Goal: Information Seeking & Learning: Check status

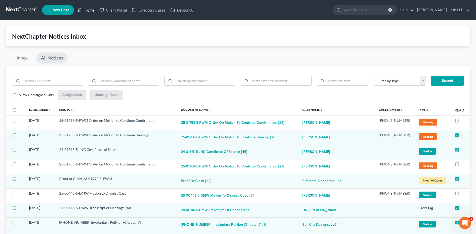
click at [91, 9] on link "Home" at bounding box center [86, 10] width 21 height 9
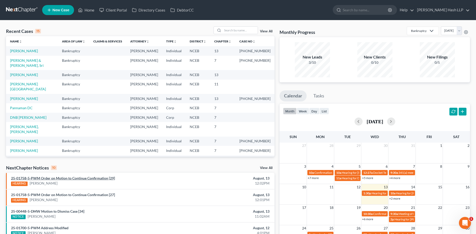
click at [68, 178] on link "25-01758-5-PWM Order on Motion to Continue Confirmation [29]" at bounding box center [63, 178] width 104 height 4
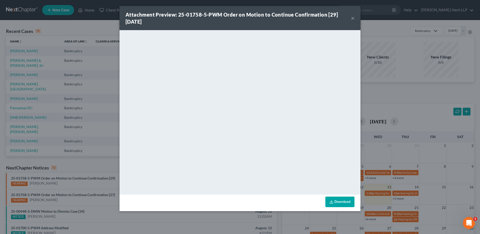
click at [353, 18] on button "×" at bounding box center [353, 18] width 4 height 6
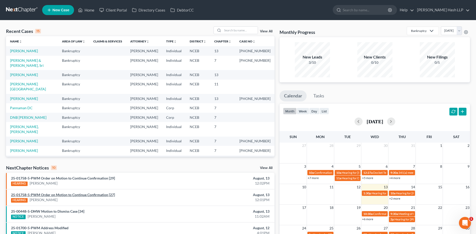
click at [92, 195] on link "25-01758-5-PWM Order on Motion to Continue Confirmation [27]" at bounding box center [63, 194] width 104 height 4
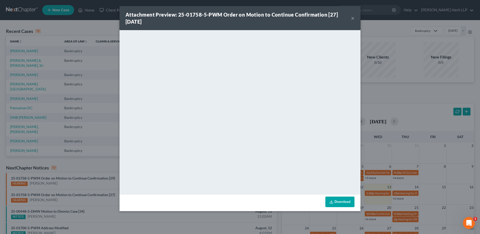
click at [354, 17] on button "×" at bounding box center [353, 18] width 4 height 6
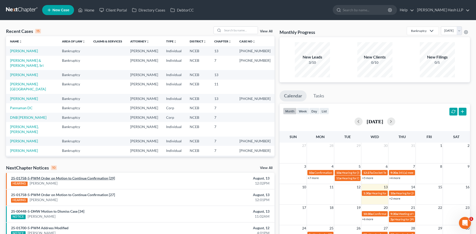
click at [93, 178] on link "25-01758-5-PWM Order on Motion to Continue Confirmation [29]" at bounding box center [63, 178] width 104 height 4
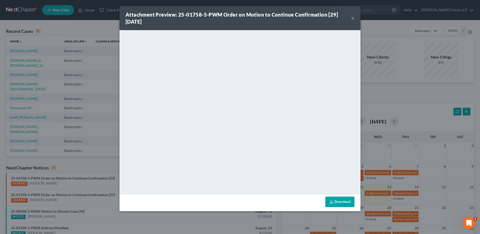
click at [352, 18] on button "×" at bounding box center [353, 18] width 4 height 6
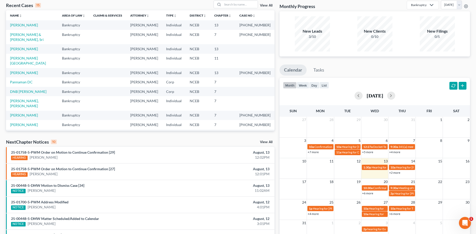
scroll to position [25, 0]
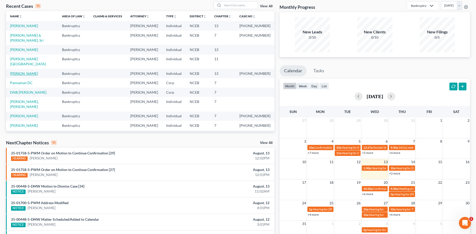
click at [26, 71] on link "[PERSON_NAME]" at bounding box center [24, 73] width 28 height 4
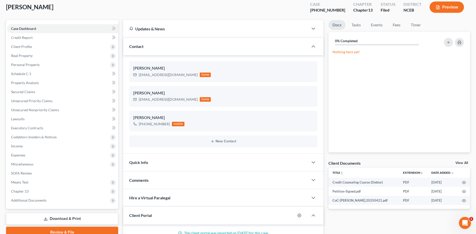
scroll to position [50, 0]
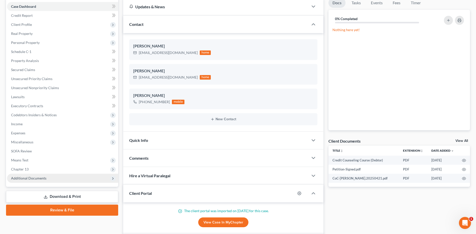
click at [45, 178] on span "Additional Documents" at bounding box center [28, 178] width 35 height 4
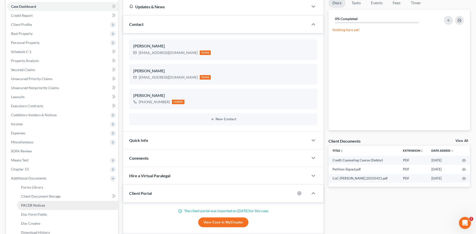
click at [41, 205] on span "PACER Notices" at bounding box center [33, 205] width 24 height 4
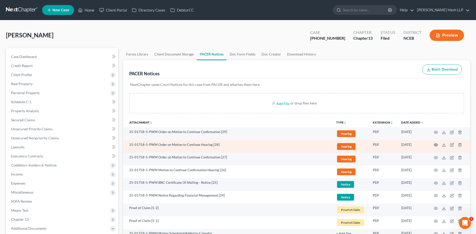
click at [437, 145] on icon "button" at bounding box center [436, 145] width 4 height 4
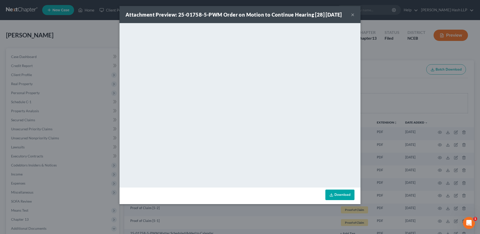
click at [353, 17] on button "×" at bounding box center [353, 15] width 4 height 6
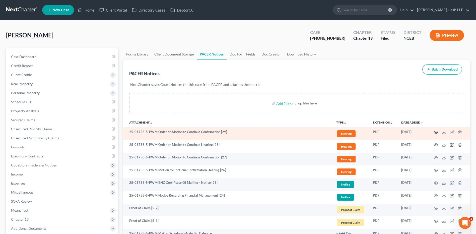
click at [436, 132] on icon "button" at bounding box center [436, 132] width 4 height 4
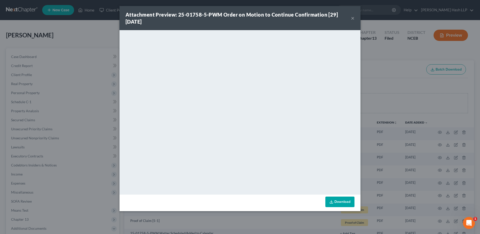
drag, startPoint x: 353, startPoint y: 18, endPoint x: 325, endPoint y: 13, distance: 28.3
click at [352, 18] on button "×" at bounding box center [353, 18] width 4 height 6
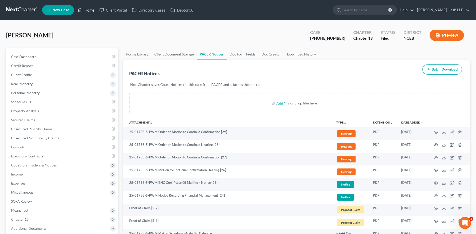
click at [89, 8] on link "Home" at bounding box center [86, 10] width 21 height 9
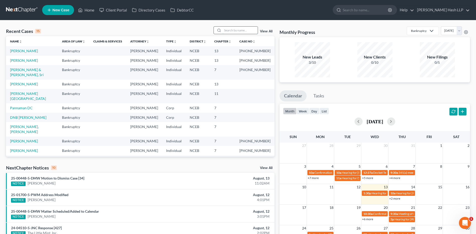
click at [228, 32] on input "search" at bounding box center [240, 30] width 35 height 7
type input "[PERSON_NAME]"
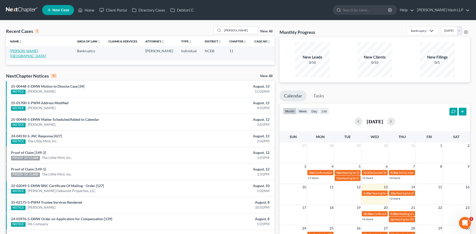
click at [29, 51] on link "[PERSON_NAME][GEOGRAPHIC_DATA]" at bounding box center [28, 53] width 36 height 9
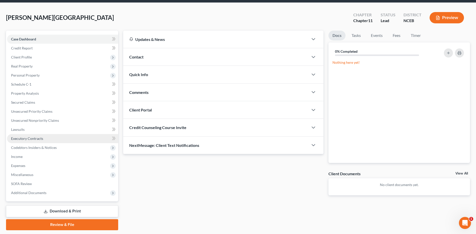
scroll to position [25, 0]
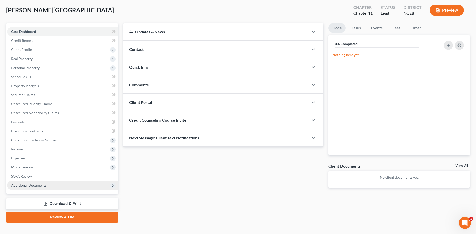
click at [43, 184] on span "Additional Documents" at bounding box center [28, 185] width 35 height 4
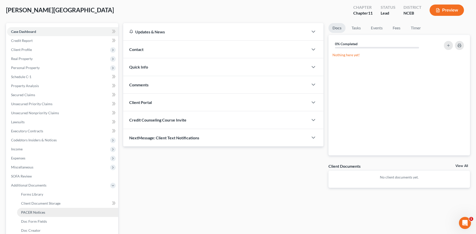
click at [31, 211] on span "PACER Notices" at bounding box center [33, 212] width 24 height 4
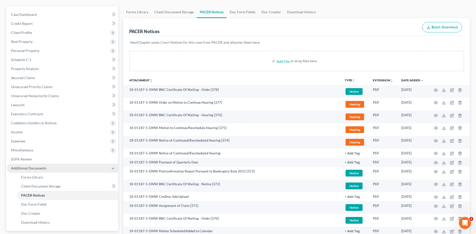
scroll to position [50, 0]
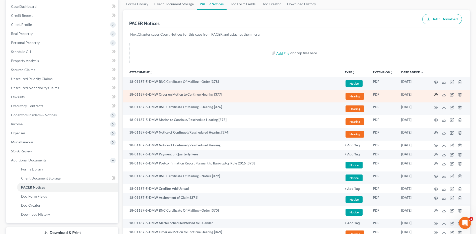
click at [437, 94] on icon "button" at bounding box center [436, 95] width 4 height 4
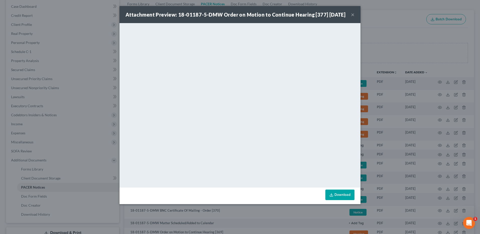
click at [353, 18] on button "×" at bounding box center [353, 15] width 4 height 6
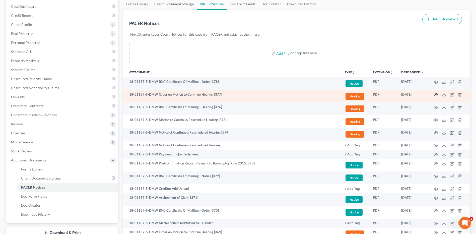
click at [437, 94] on icon "button" at bounding box center [436, 95] width 4 height 4
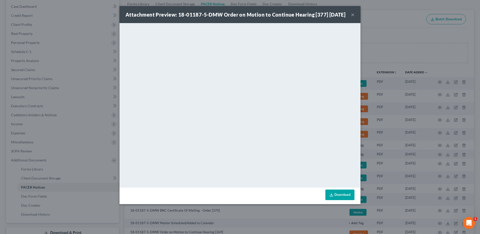
click at [353, 17] on button "×" at bounding box center [353, 15] width 4 height 6
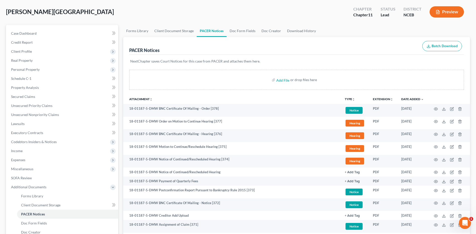
scroll to position [0, 0]
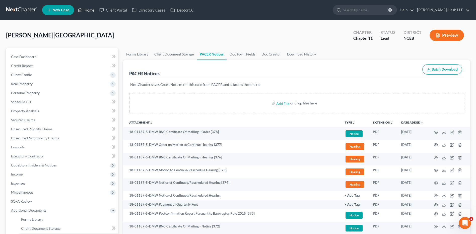
click at [88, 10] on link "Home" at bounding box center [86, 10] width 21 height 9
